Goal: Information Seeking & Learning: Find specific fact

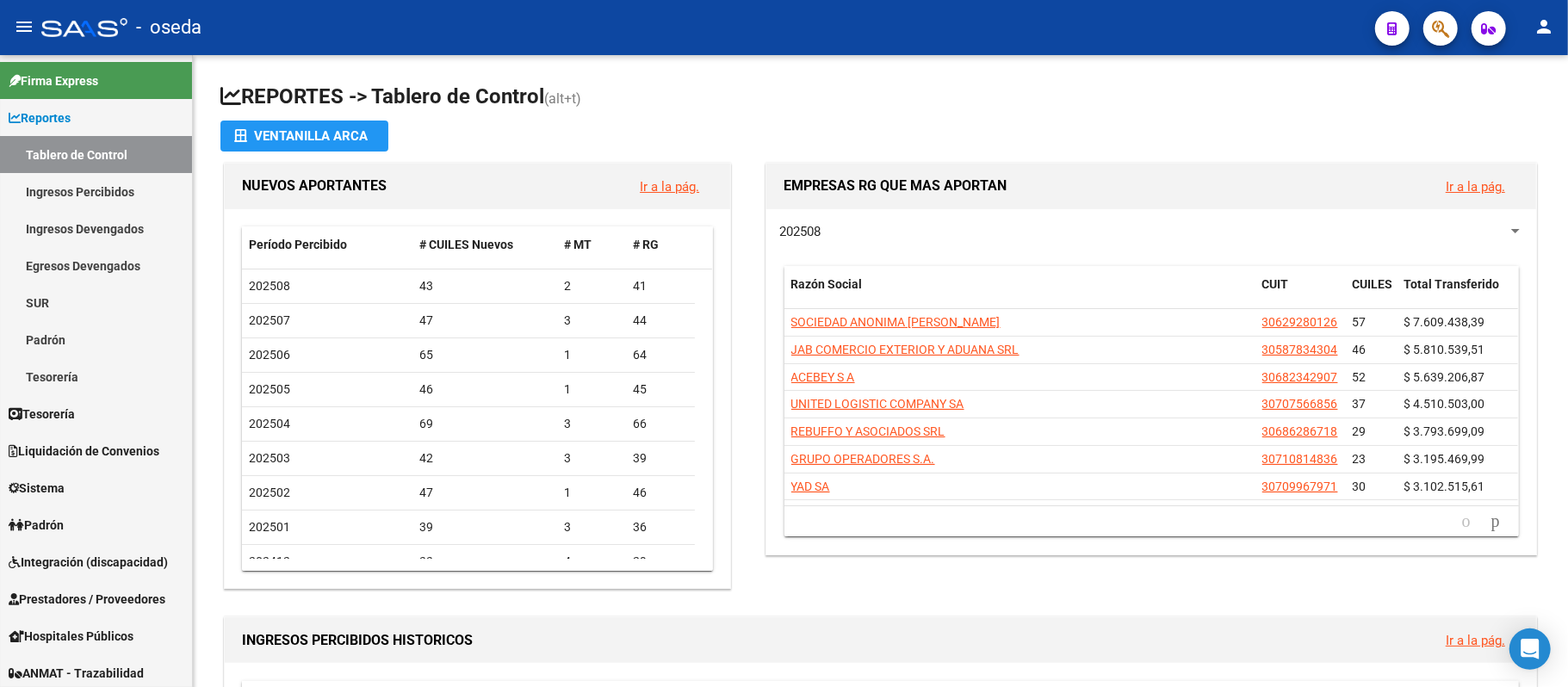
click at [1439, 41] on span "button" at bounding box center [1440, 29] width 17 height 35
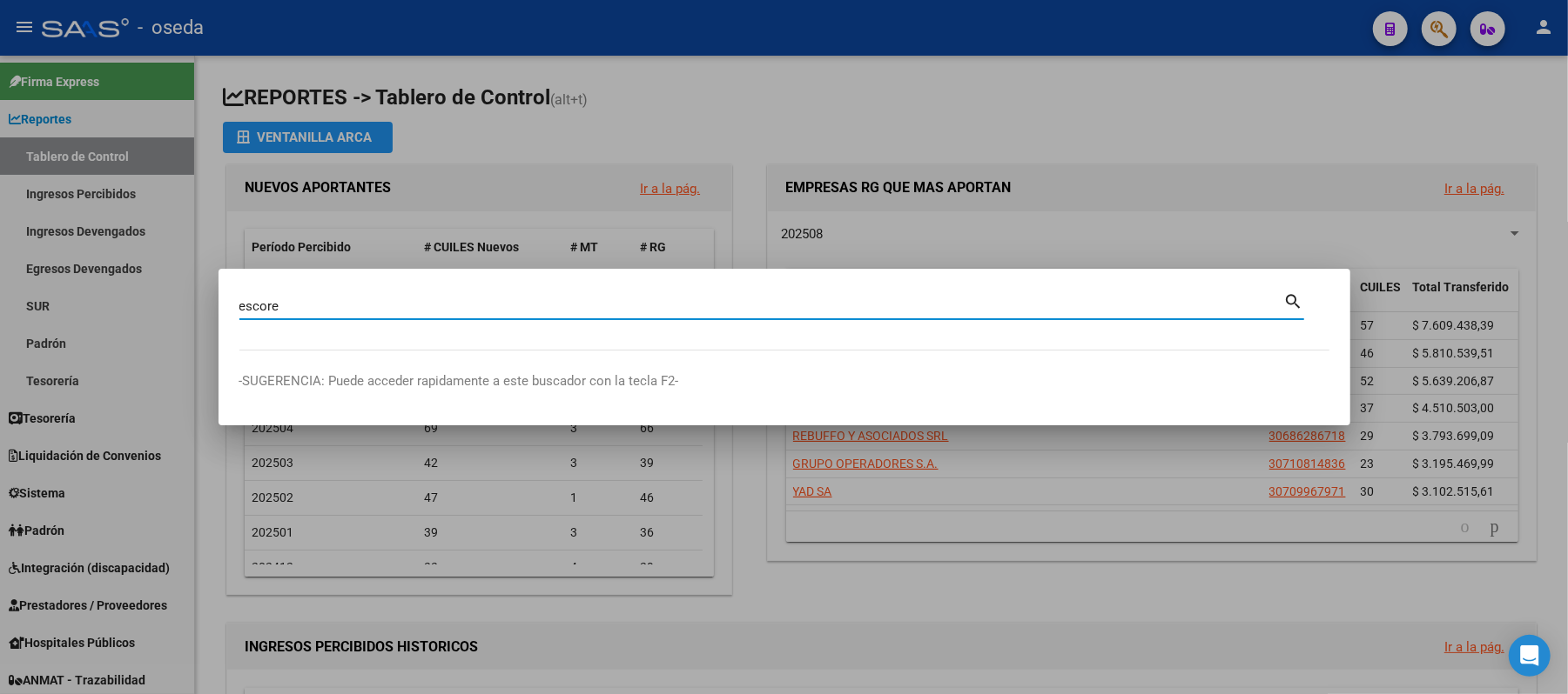
type input "escore"
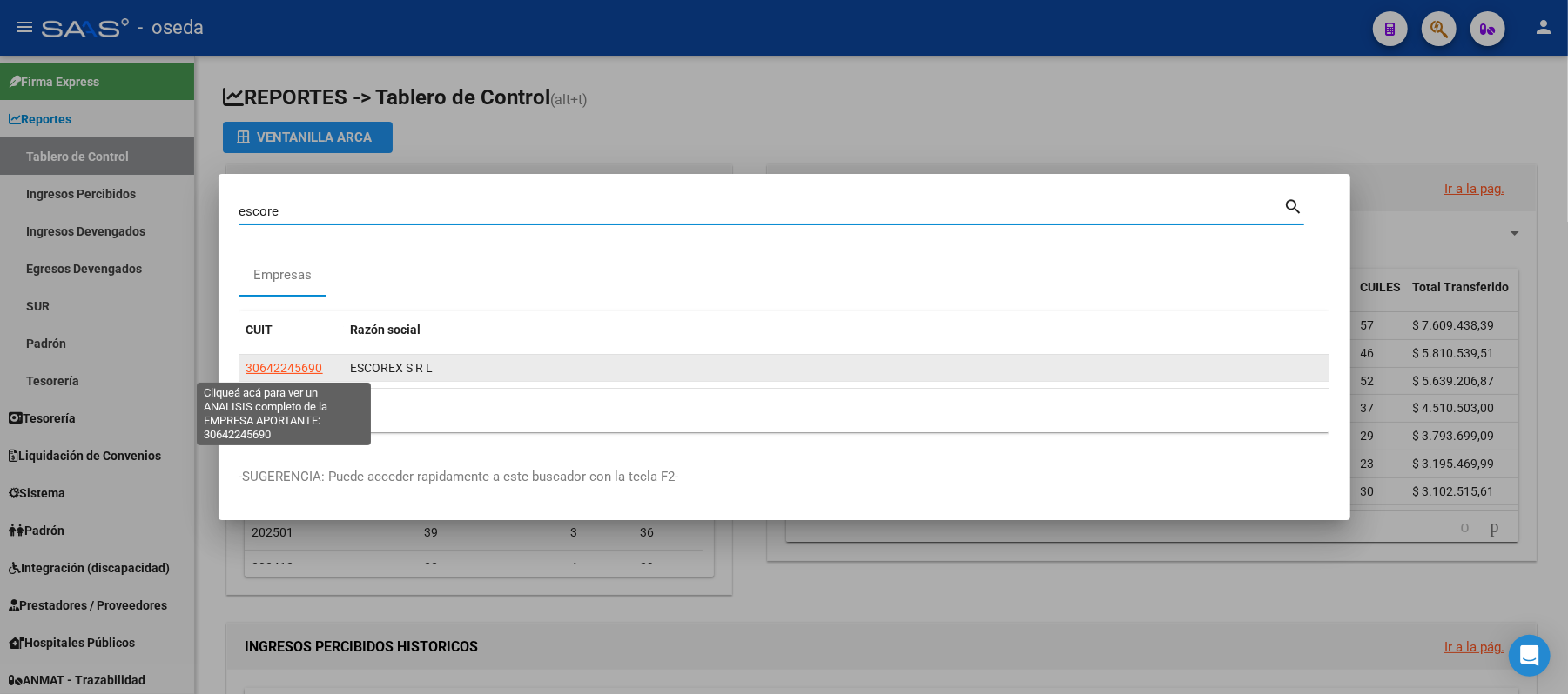
click at [300, 371] on span "30642245690" at bounding box center [285, 368] width 76 height 14
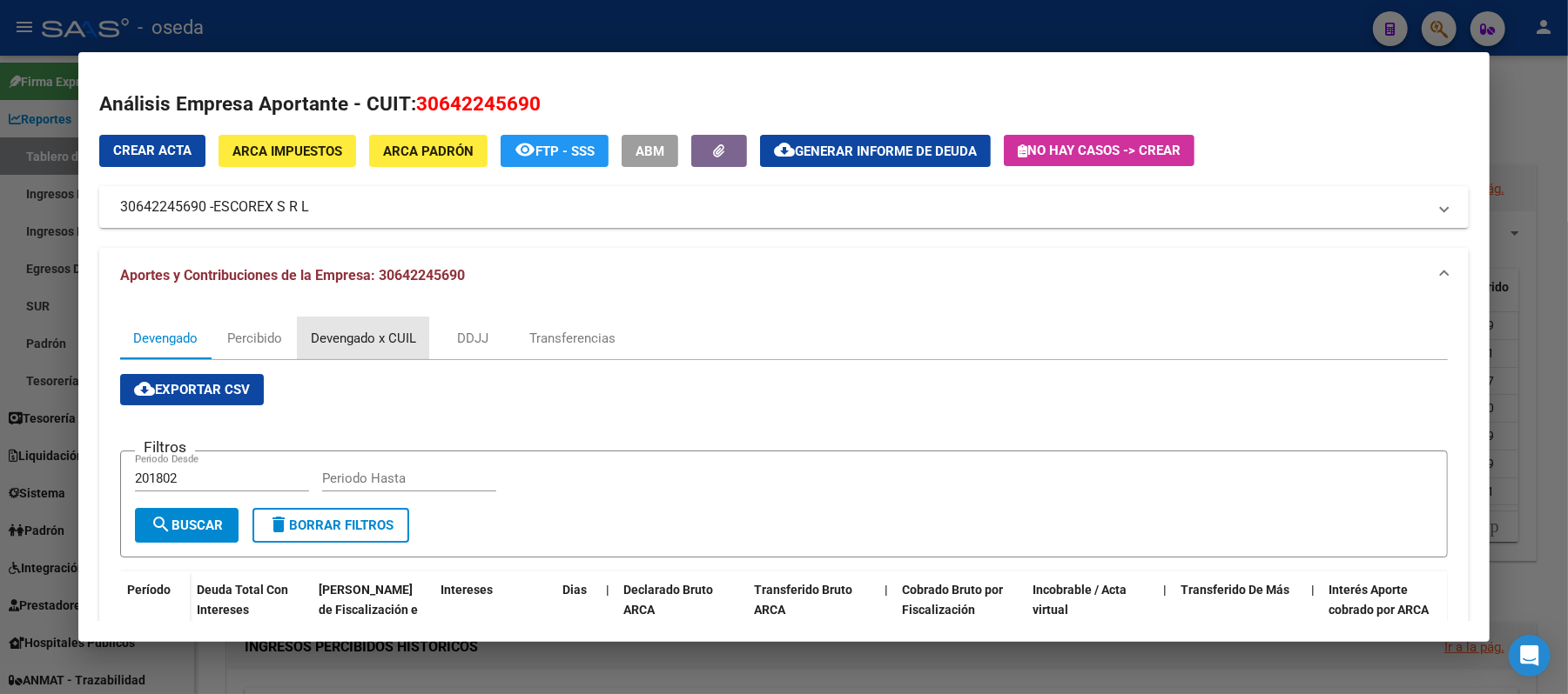
click at [356, 338] on div "Devengado x CUIL" at bounding box center [364, 338] width 106 height 19
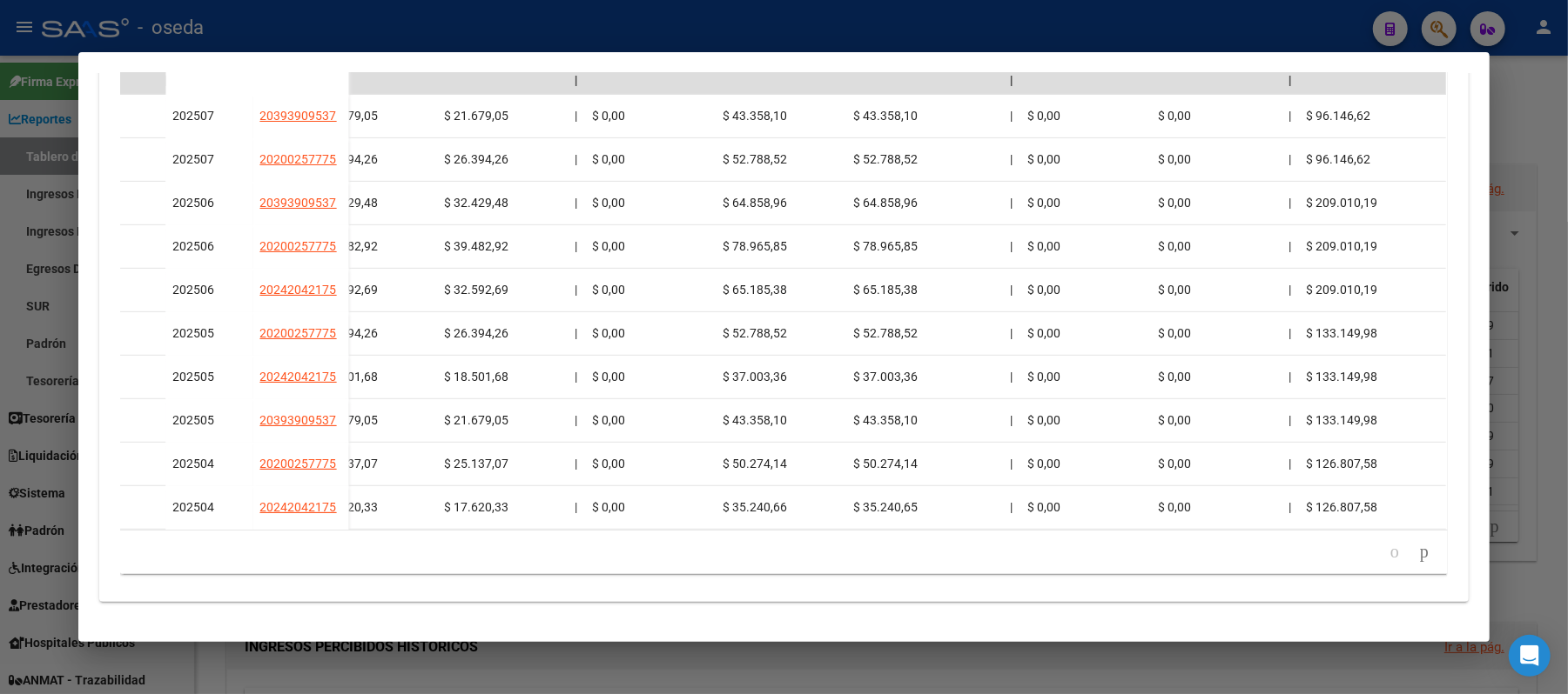
scroll to position [0, 1297]
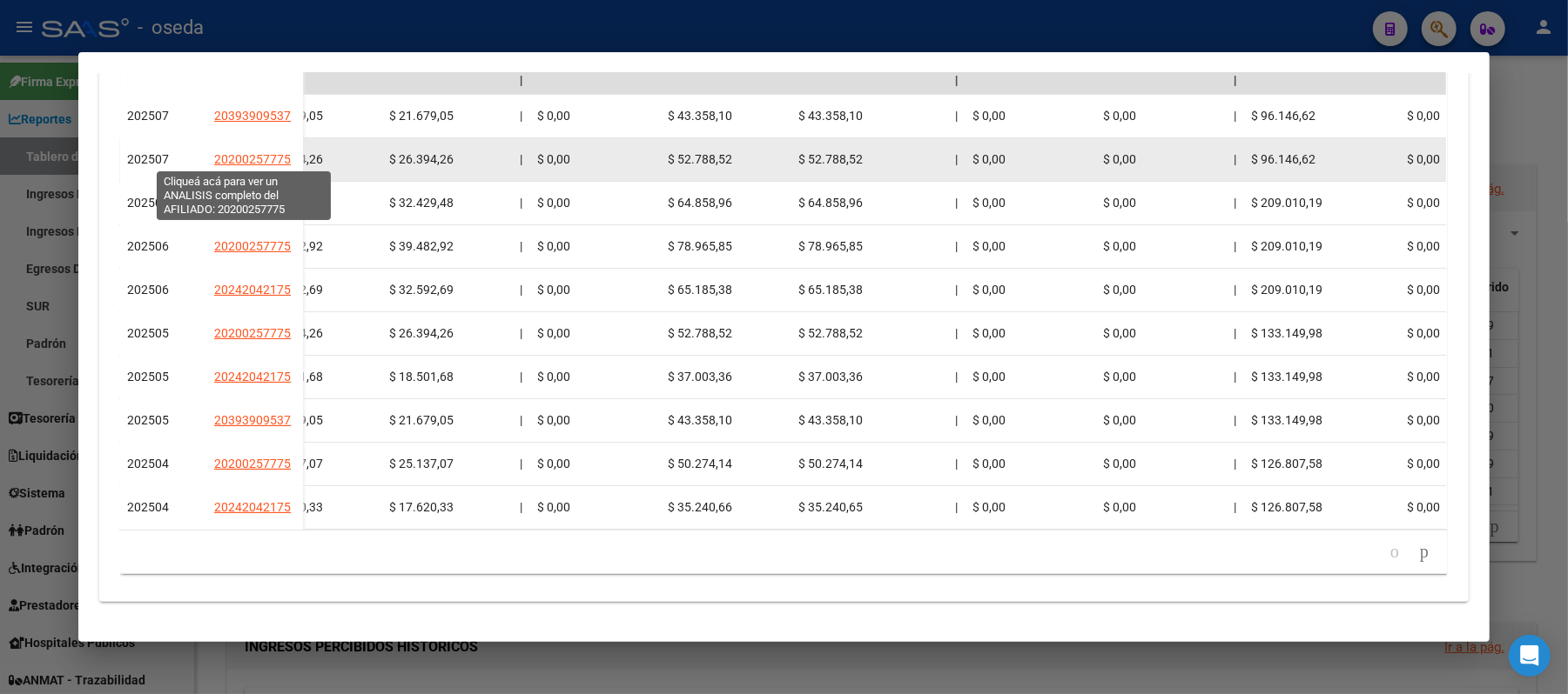
click at [261, 154] on span "20200257775" at bounding box center [252, 159] width 76 height 14
type textarea "20200257775"
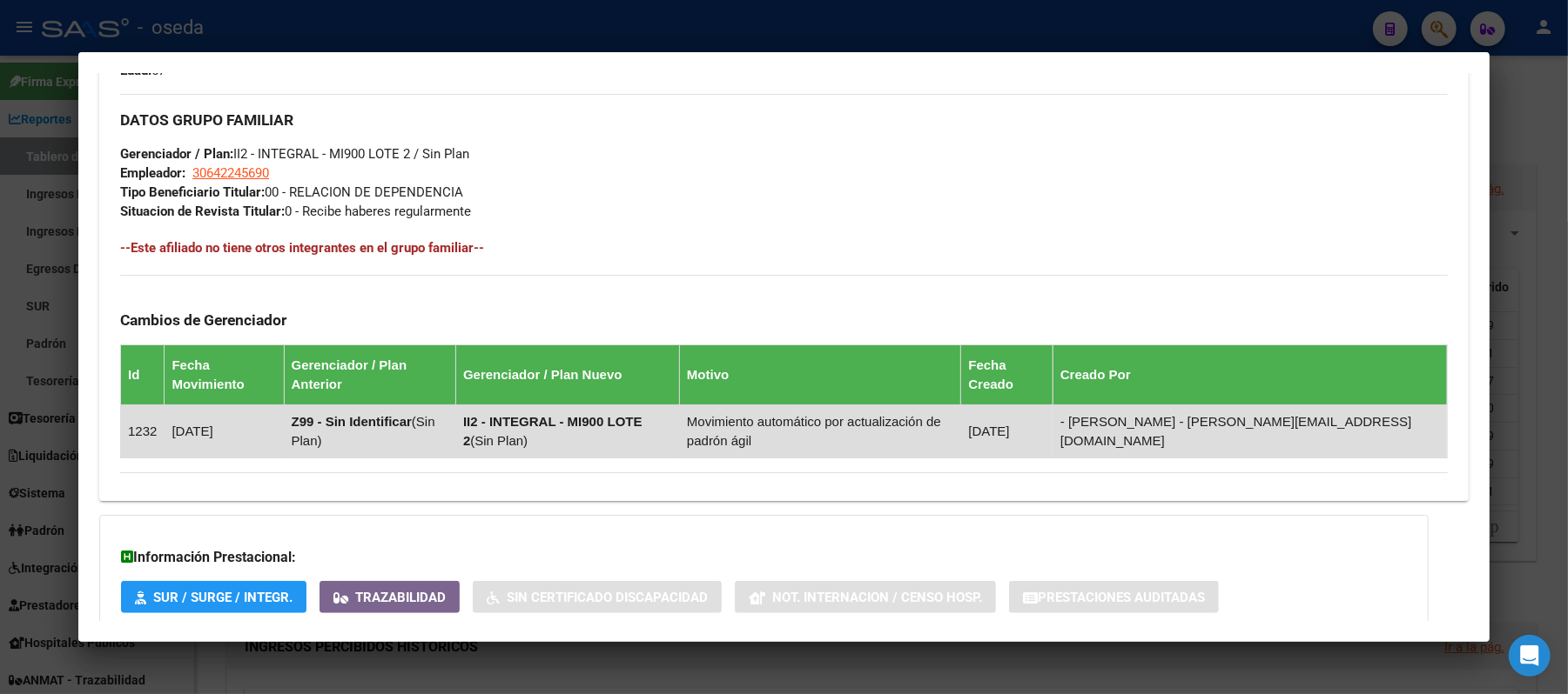
scroll to position [884, 0]
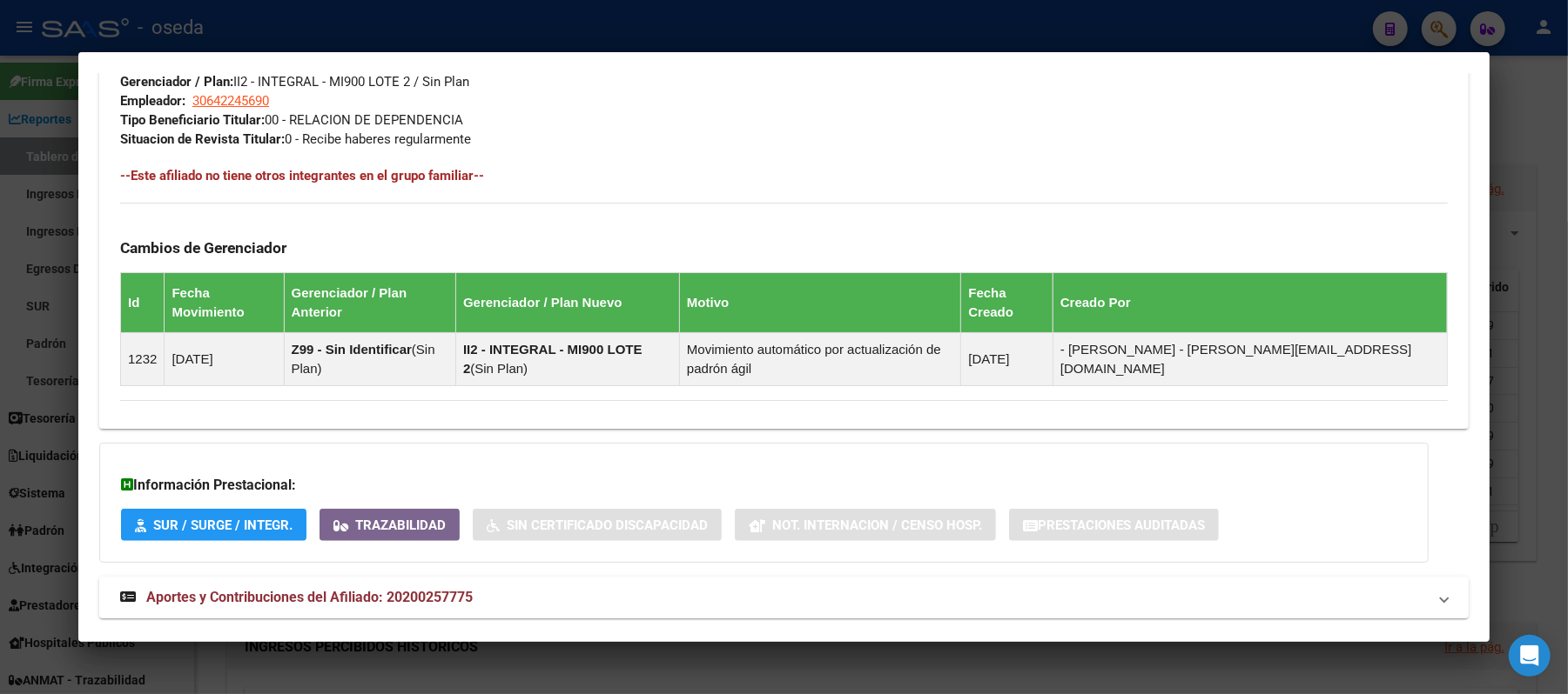
click at [390, 577] on mat-expansion-panel-header "Aportes y Contribuciones del Afiliado: 20200257775" at bounding box center [784, 598] width 1370 height 41
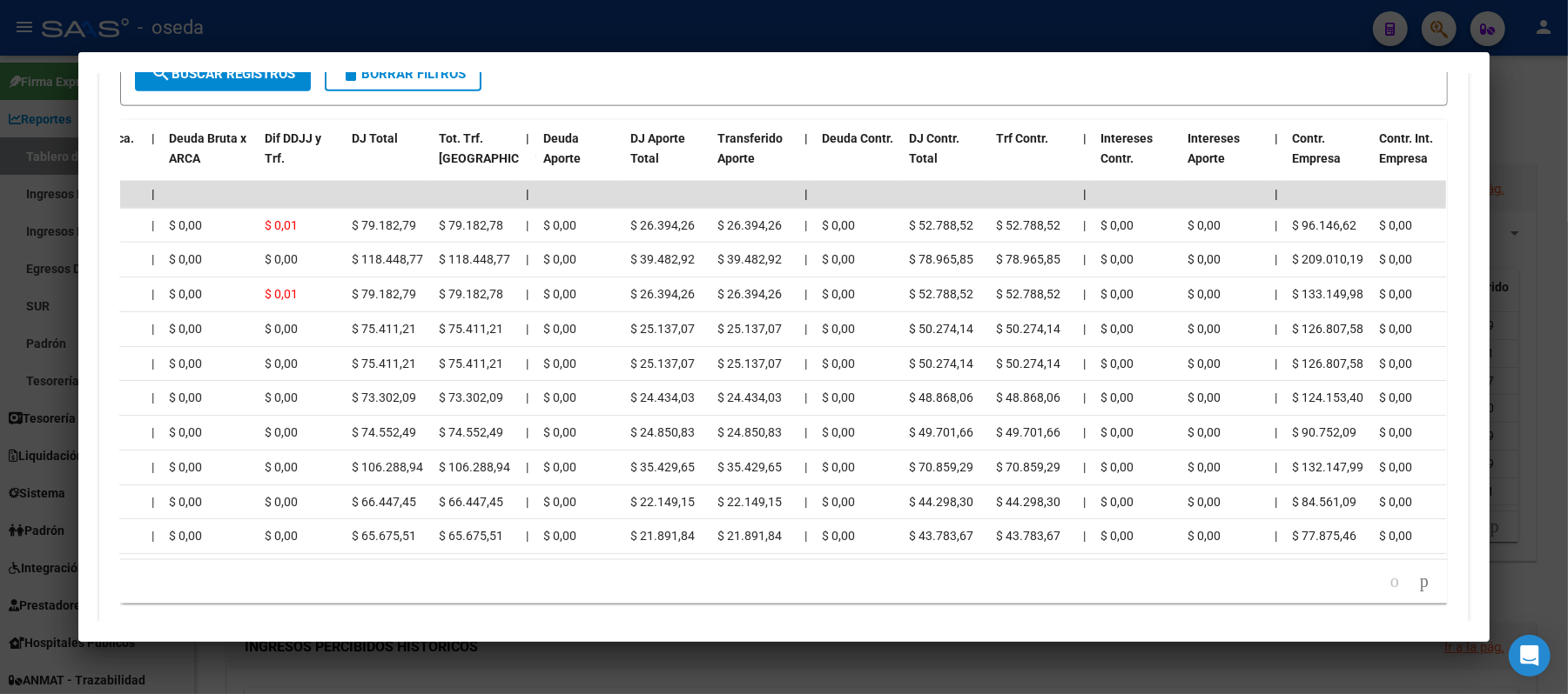
scroll to position [0, 0]
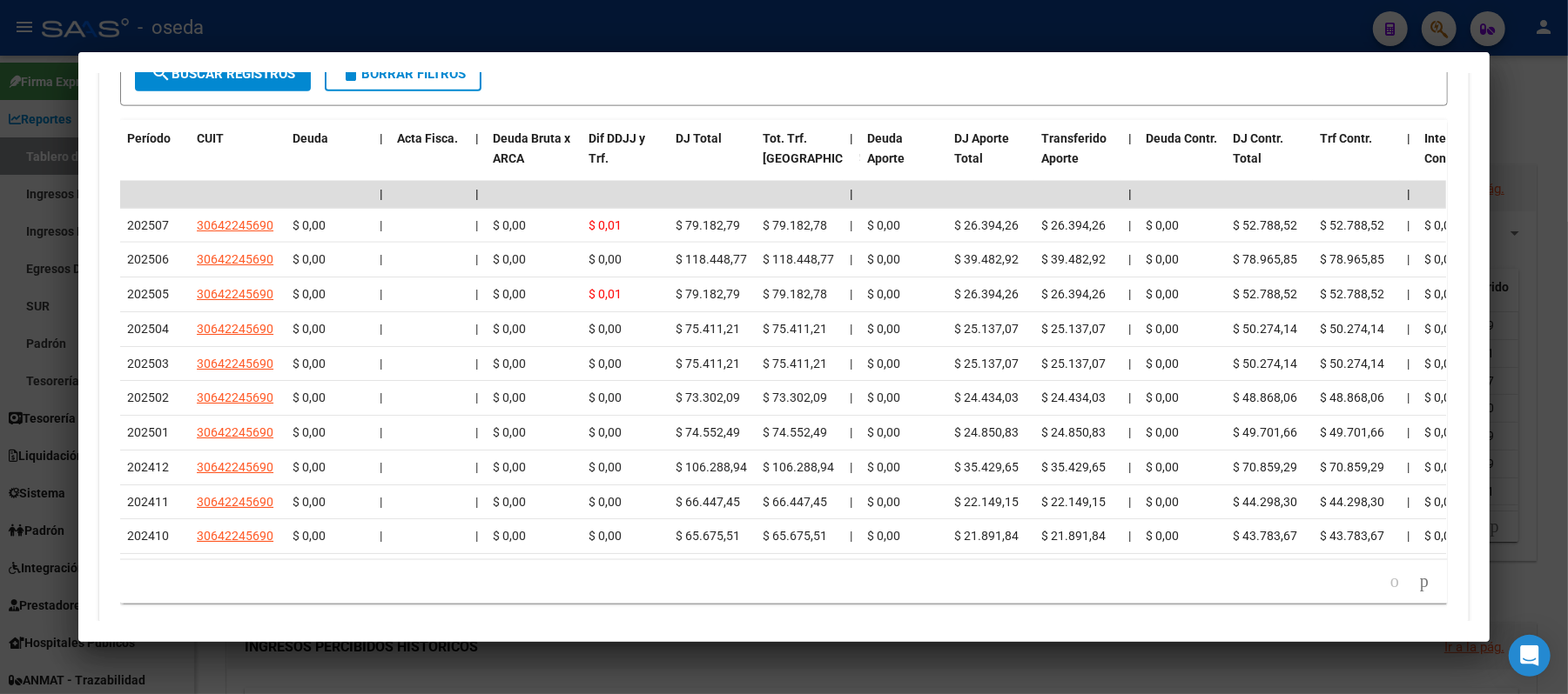
click at [11, 261] on div at bounding box center [784, 347] width 1568 height 694
